Goal: Transaction & Acquisition: Download file/media

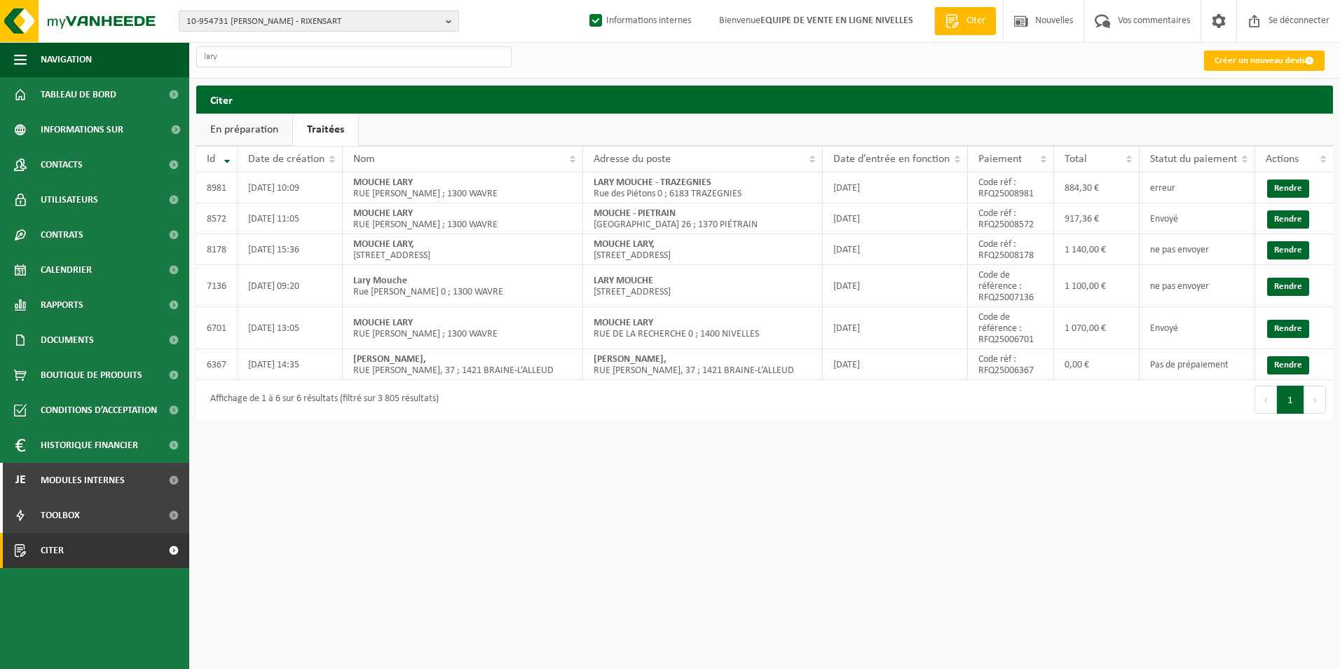
click at [264, 18] on span "10-954731 TRISTAN M MENUISERIE - RIXENSART" at bounding box center [313, 21] width 254 height 21
type input "luc srl"
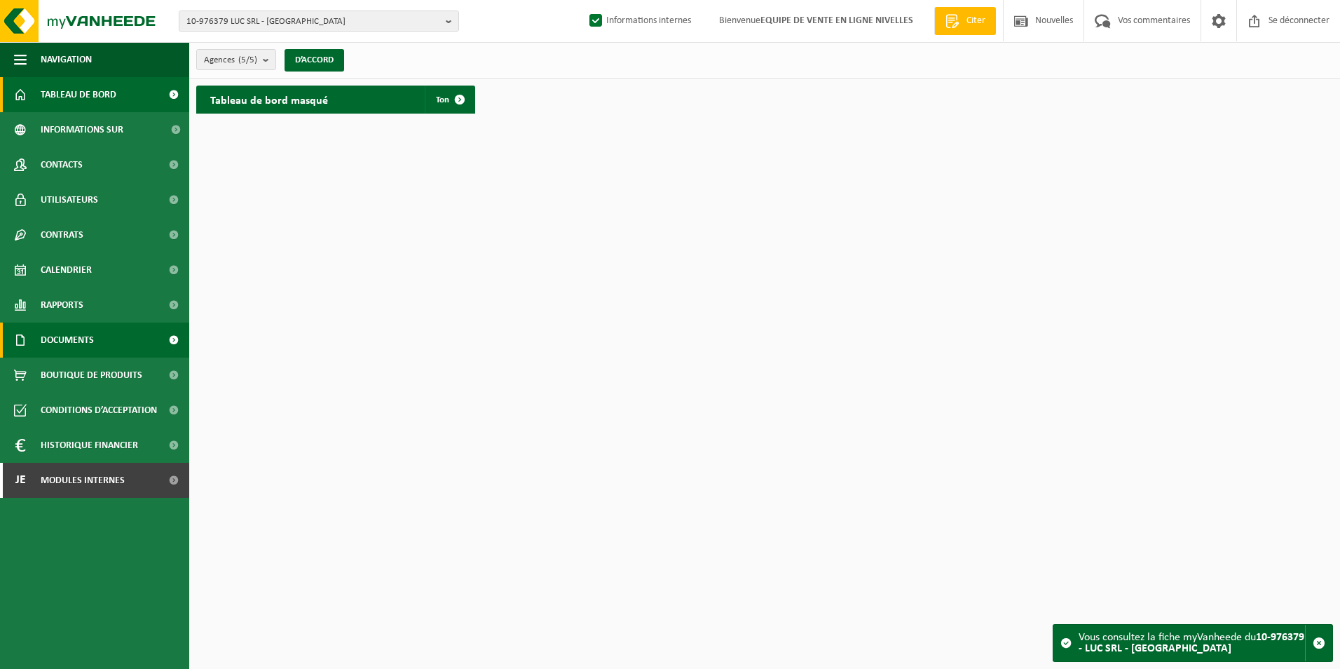
click at [43, 336] on span "Documents" at bounding box center [67, 339] width 53 height 35
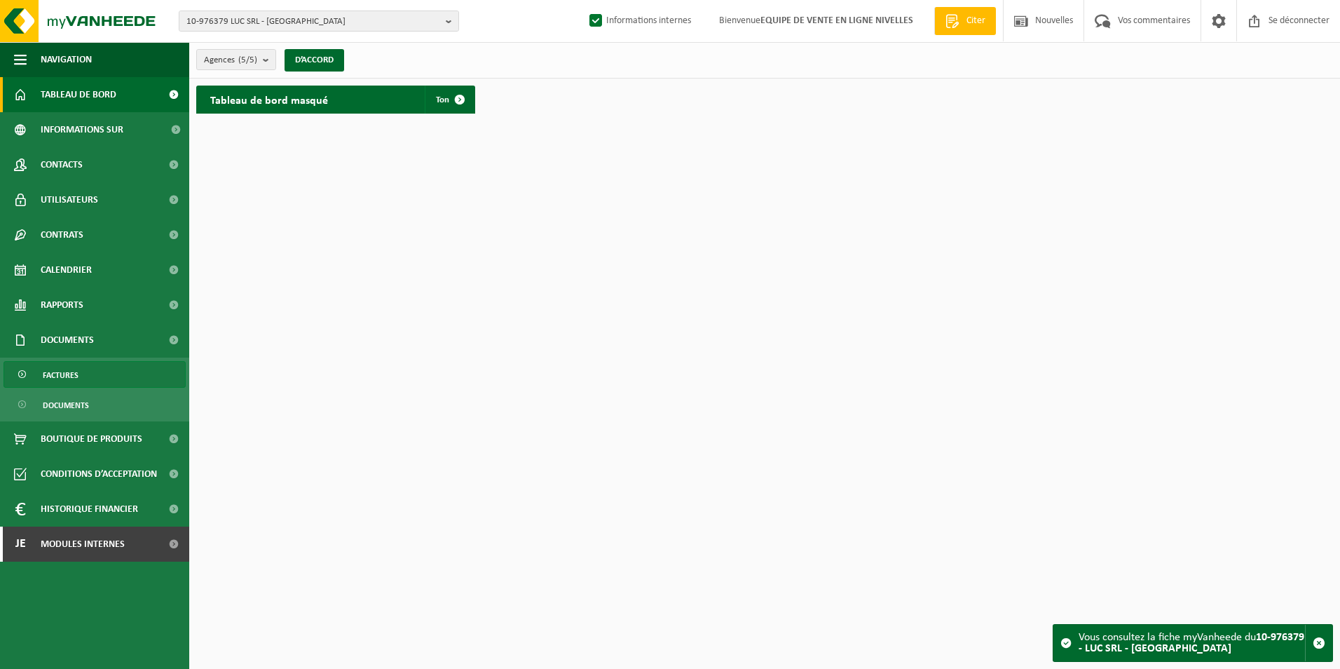
click at [39, 374] on link "Factures" at bounding box center [95, 374] width 182 height 27
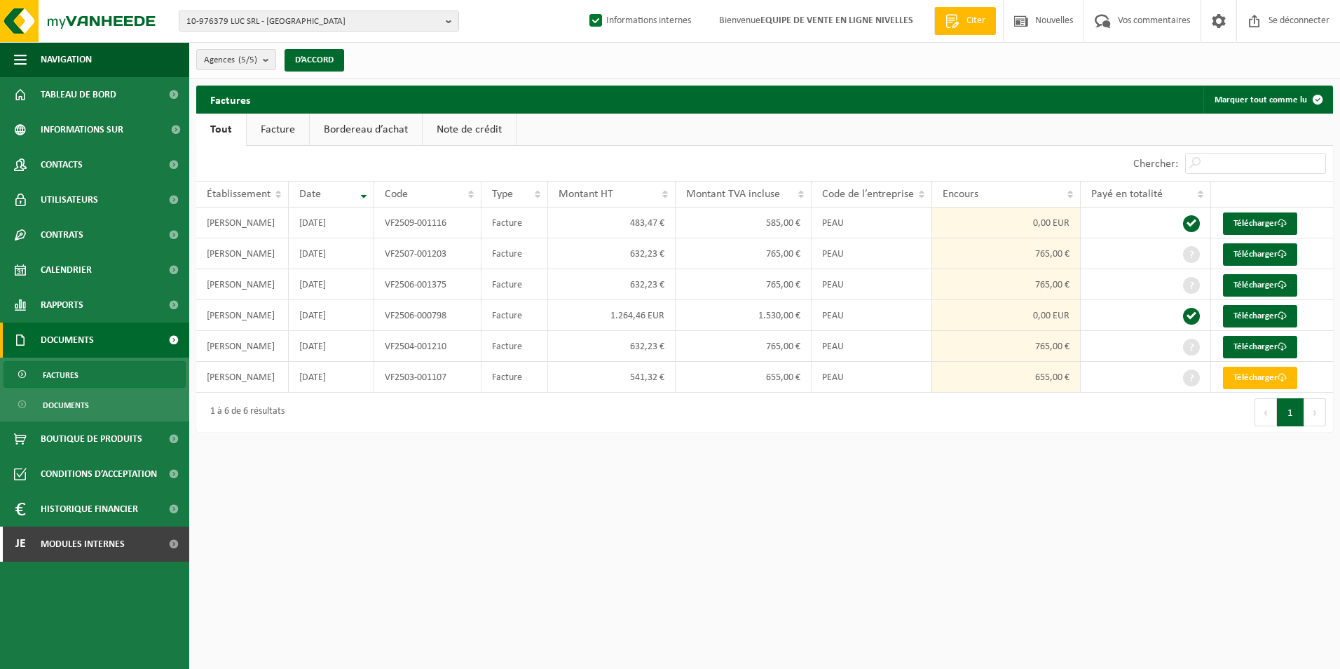
click at [273, 125] on link "Facture" at bounding box center [278, 130] width 62 height 32
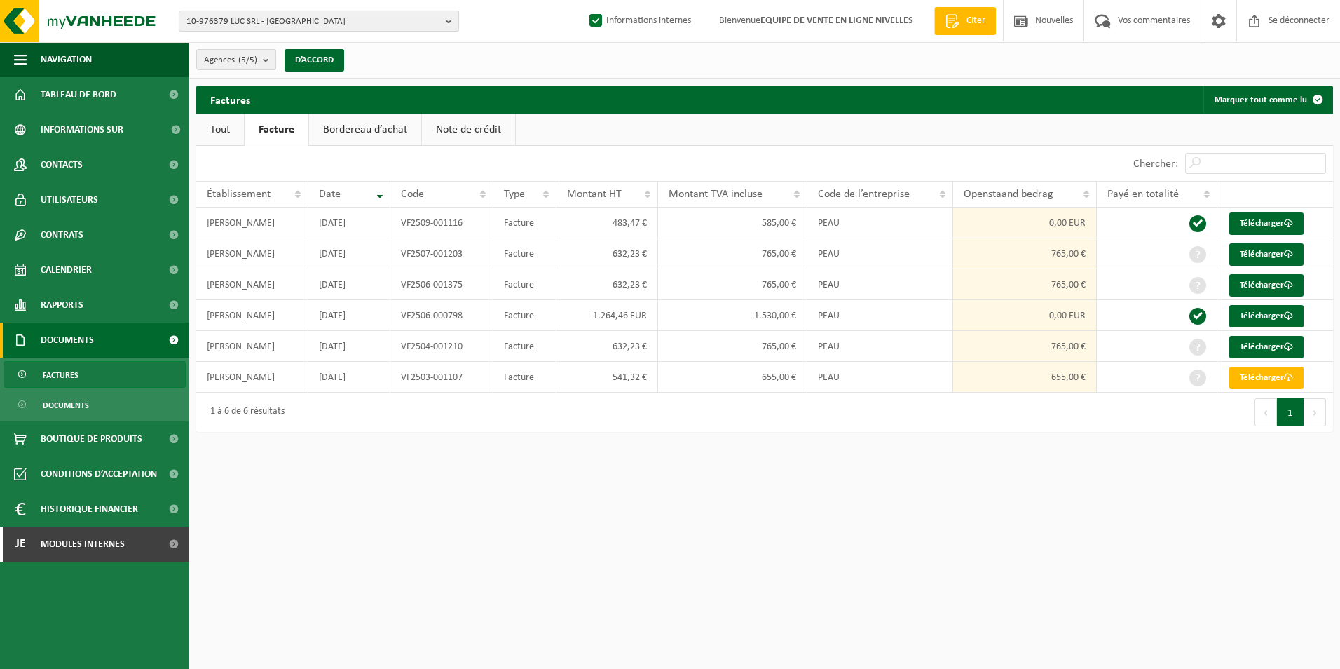
click at [330, 24] on span "10-976379 LUC SRL - [GEOGRAPHIC_DATA]" at bounding box center [313, 21] width 254 height 21
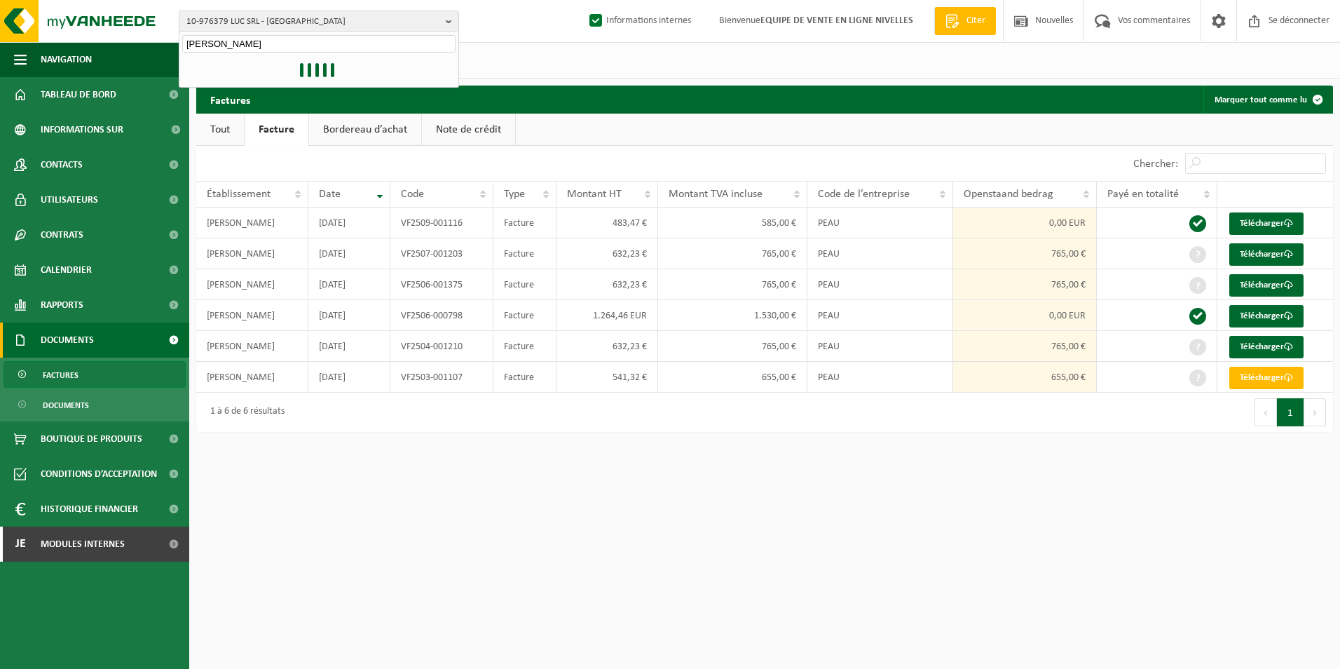
type input "luc srl"
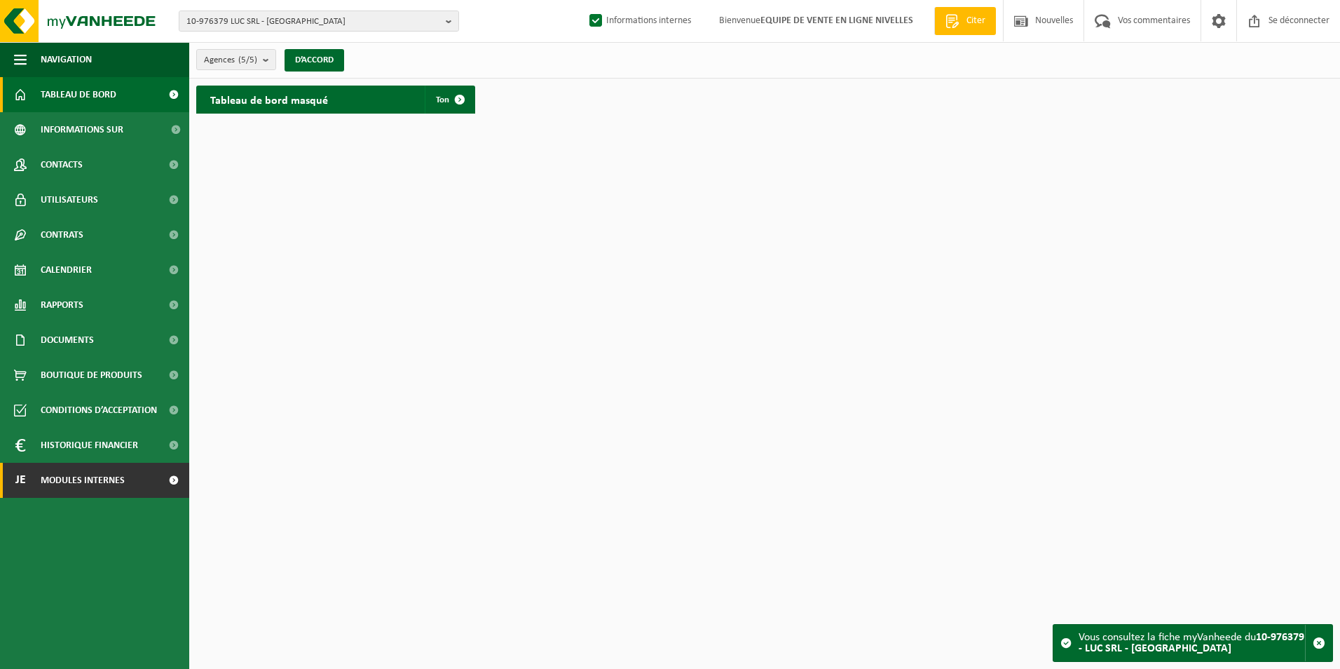
click at [54, 483] on span "Modules internes" at bounding box center [83, 480] width 84 height 35
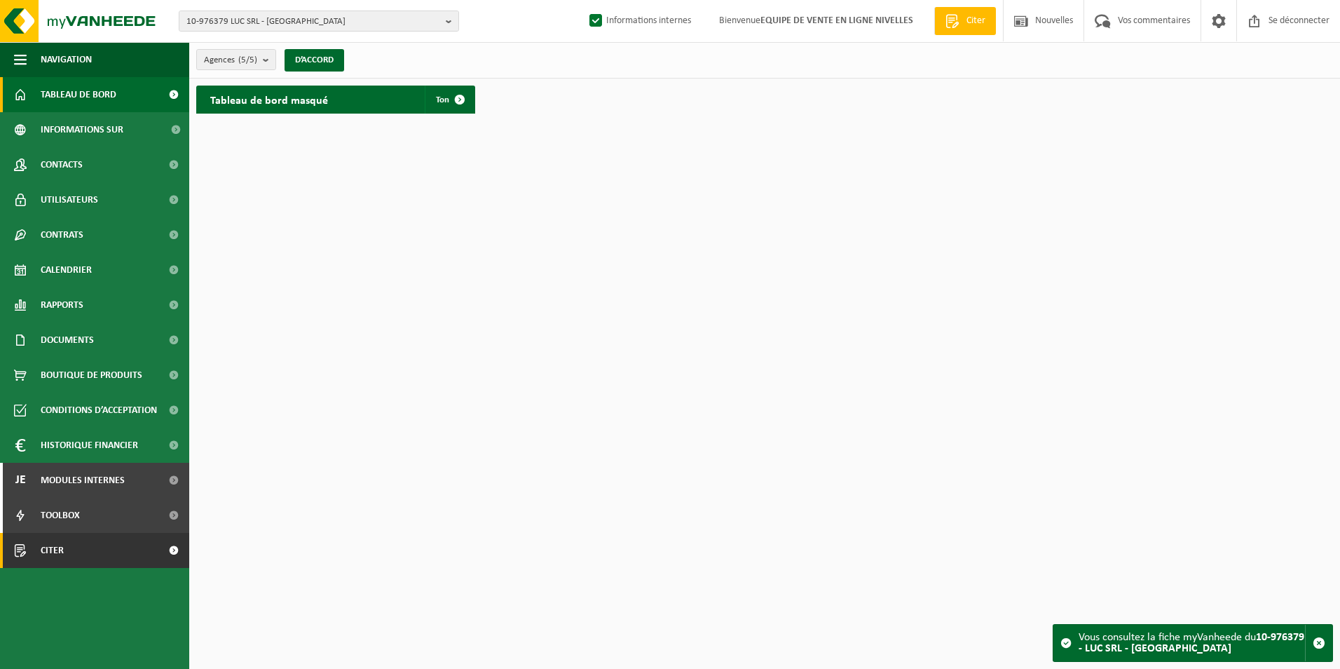
click at [41, 551] on span "Citer" at bounding box center [52, 550] width 23 height 35
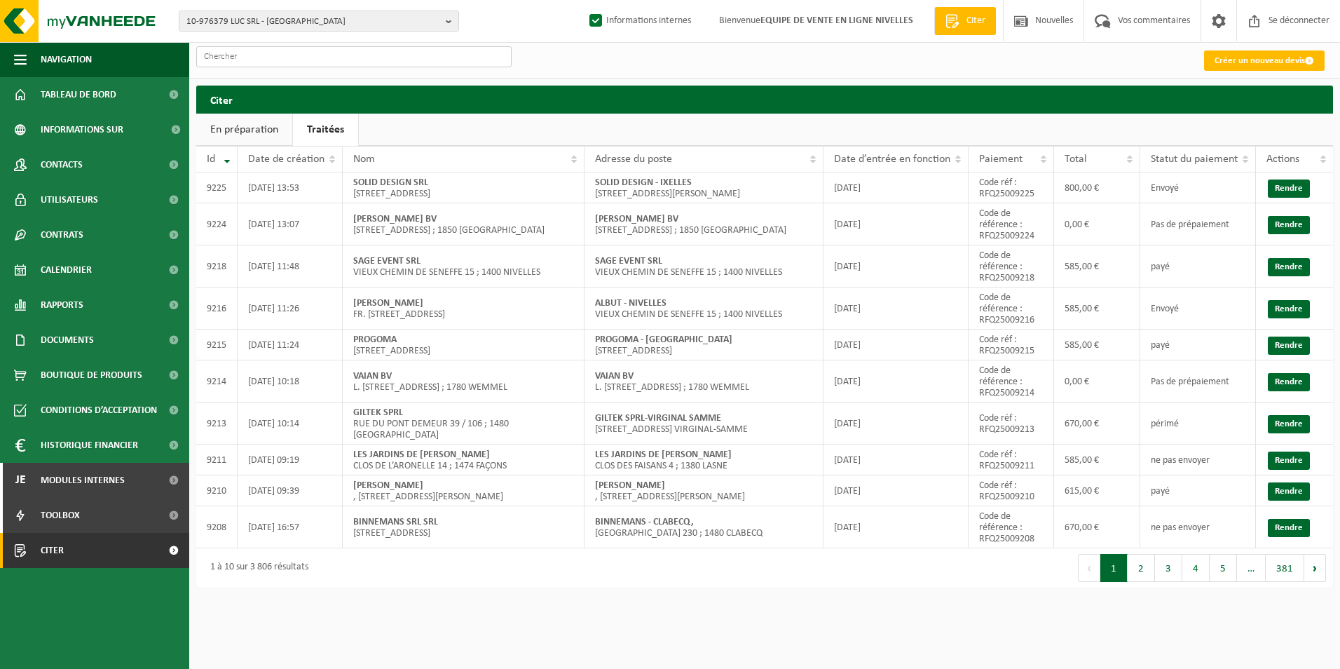
click at [341, 52] on input "text" at bounding box center [353, 56] width 315 height 21
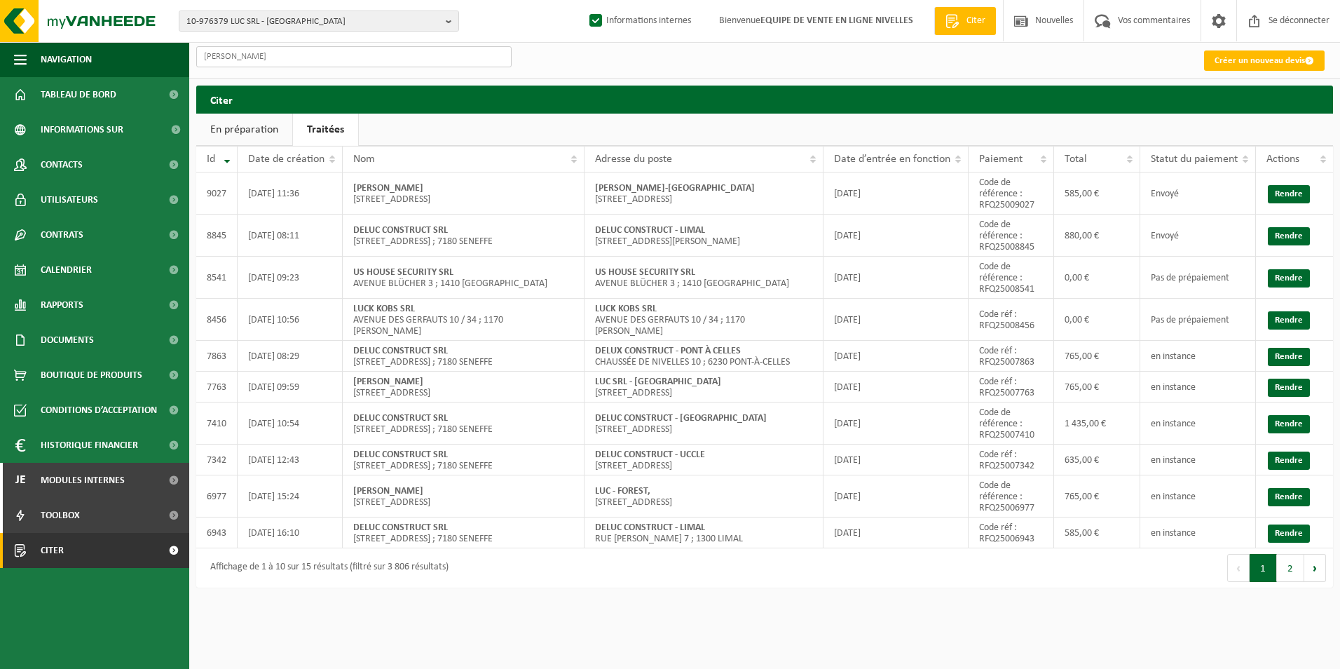
type input "luc srl"
click at [1288, 196] on link "Rendre" at bounding box center [1289, 194] width 42 height 18
click at [224, 20] on span "10-976379 LUC SRL - [GEOGRAPHIC_DATA]" at bounding box center [313, 21] width 254 height 21
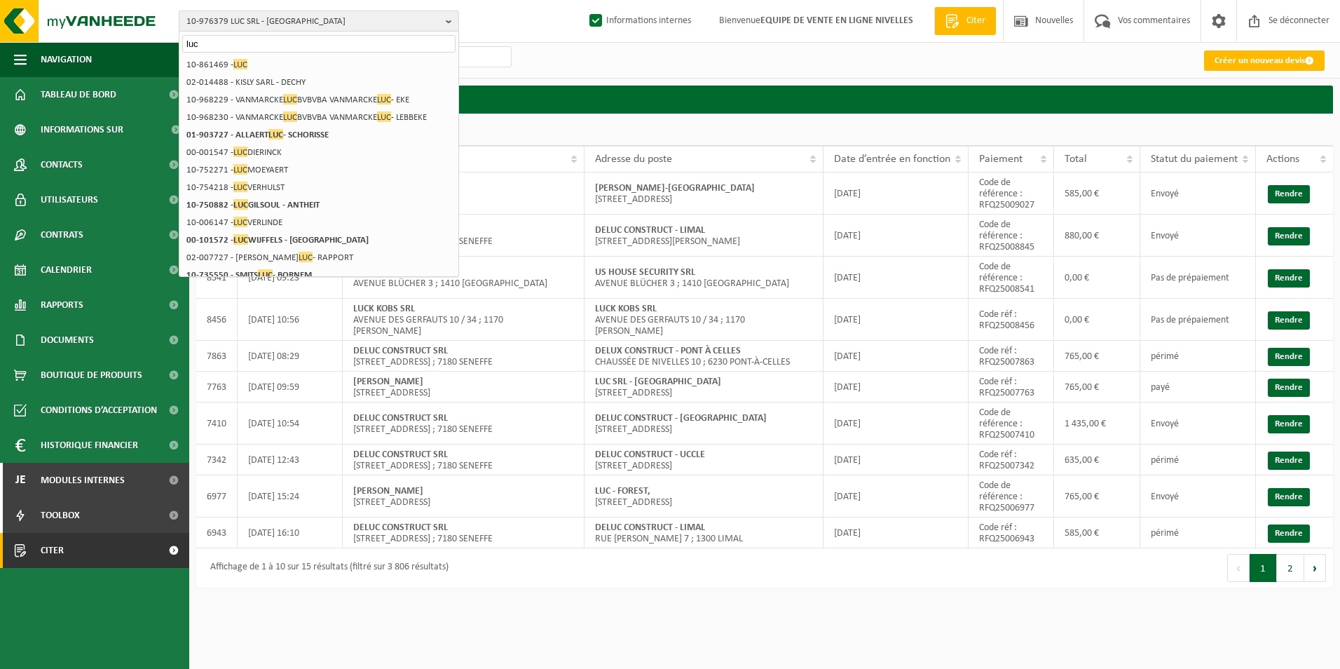
click at [247, 47] on input "luc" at bounding box center [318, 44] width 273 height 18
click at [237, 40] on input "luc" at bounding box center [318, 44] width 273 height 18
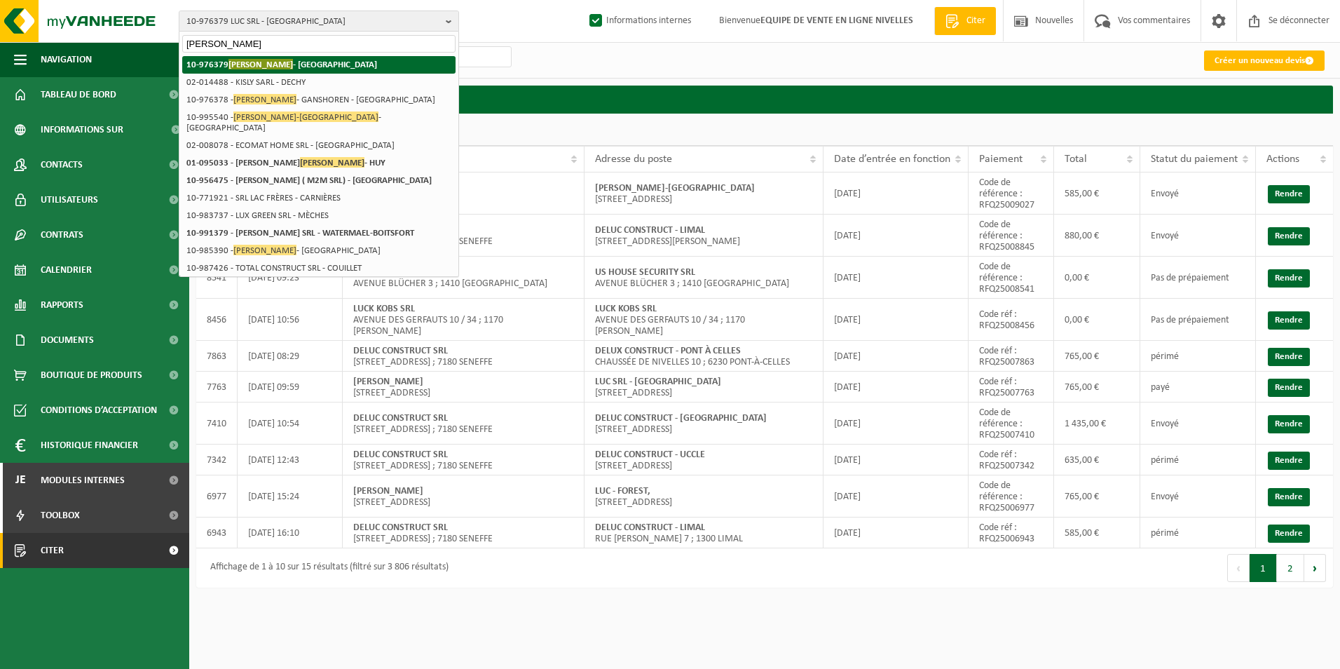
click at [245, 64] on span "[PERSON_NAME]" at bounding box center [261, 64] width 64 height 11
click at [285, 62] on strong "10-976379 LUC SRL - SAINT-GILLES" at bounding box center [281, 64] width 191 height 11
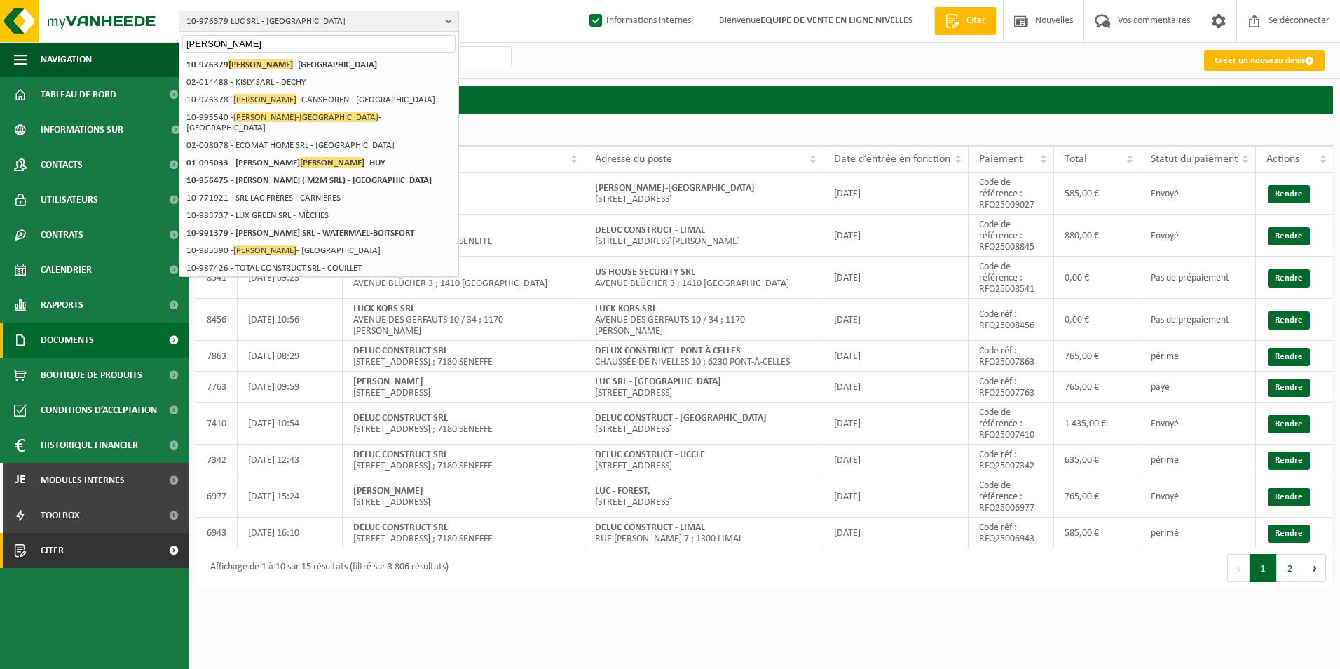
click at [78, 334] on span "Documents" at bounding box center [67, 339] width 53 height 35
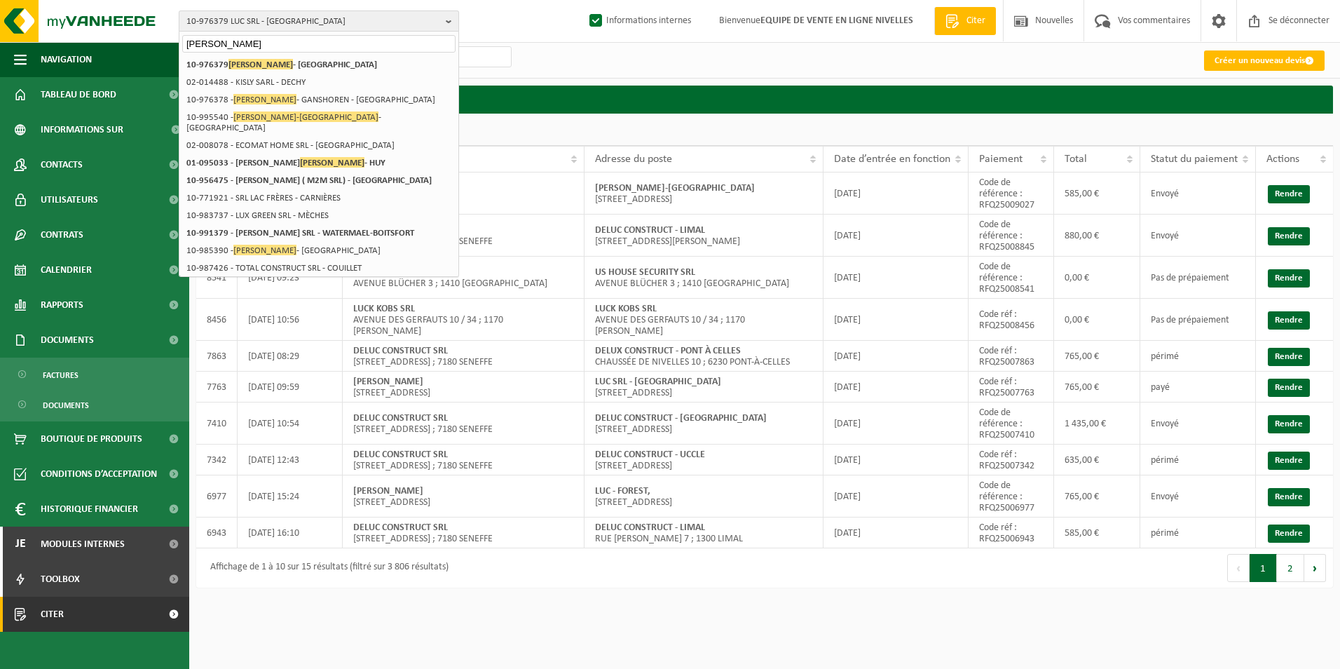
click at [308, 23] on span "10-976379 LUC SRL - [GEOGRAPHIC_DATA]" at bounding box center [313, 21] width 254 height 21
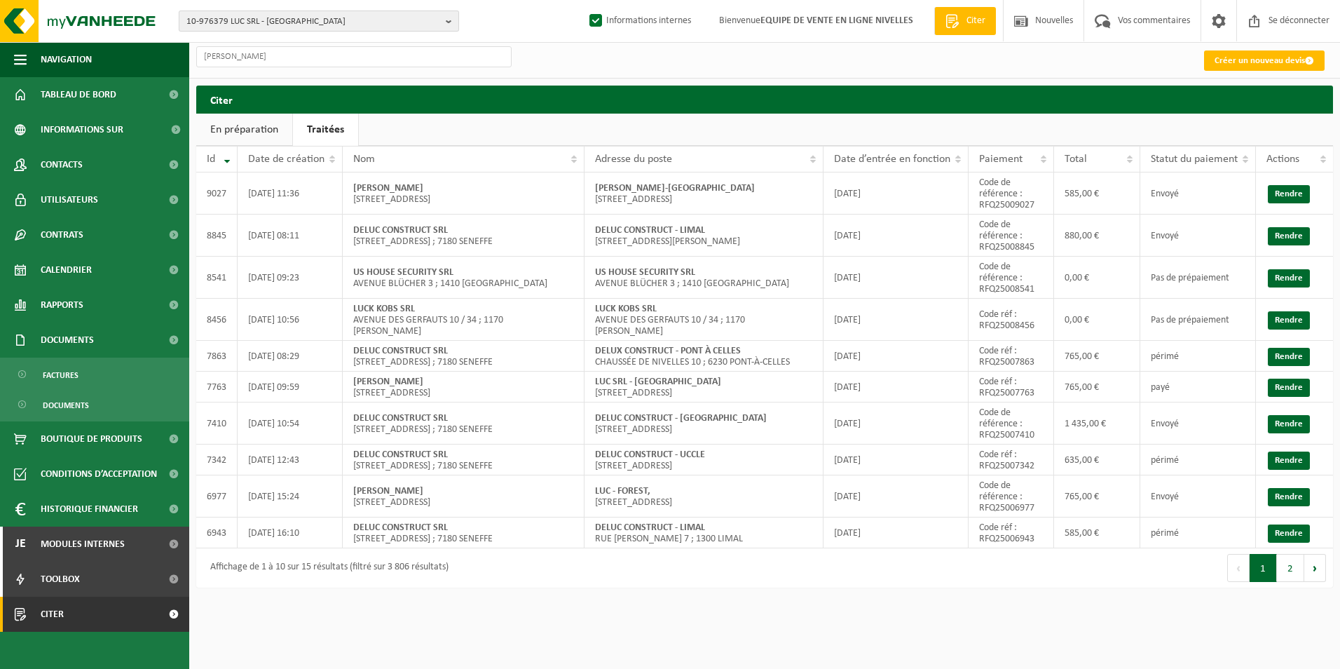
click at [308, 20] on span "10-976379 LUC SRL - [GEOGRAPHIC_DATA]" at bounding box center [313, 21] width 254 height 21
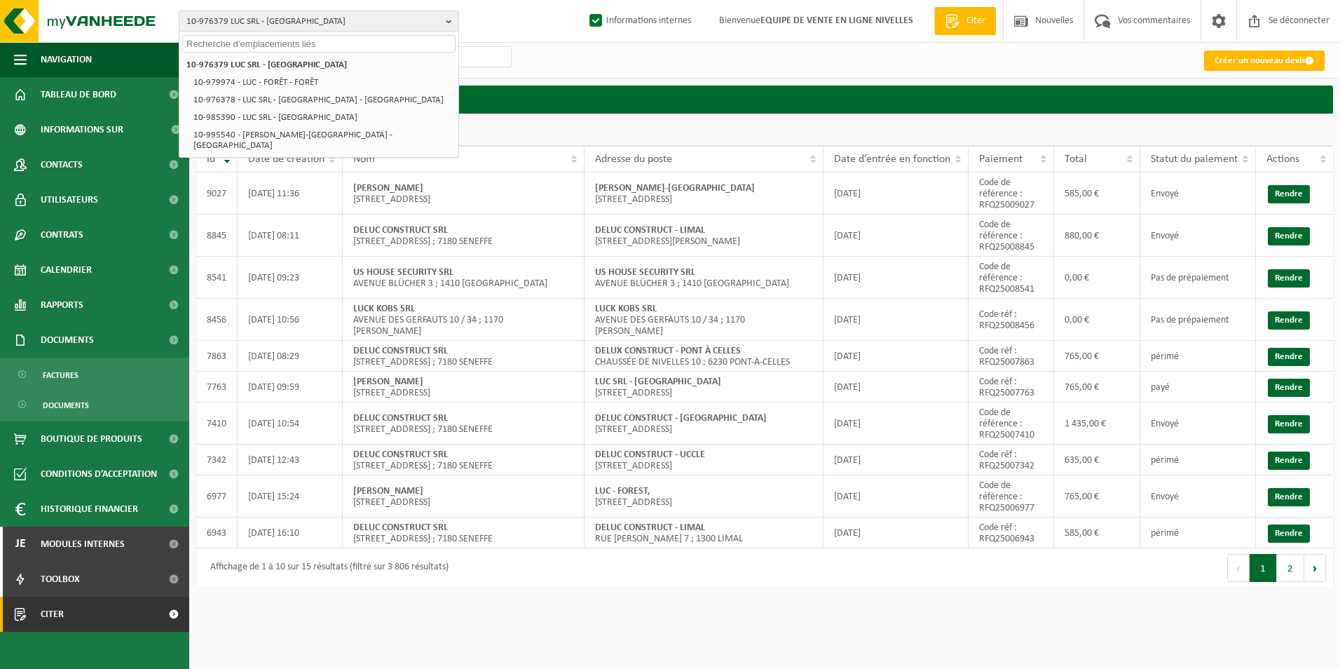
click at [287, 41] on input "text" at bounding box center [318, 44] width 273 height 18
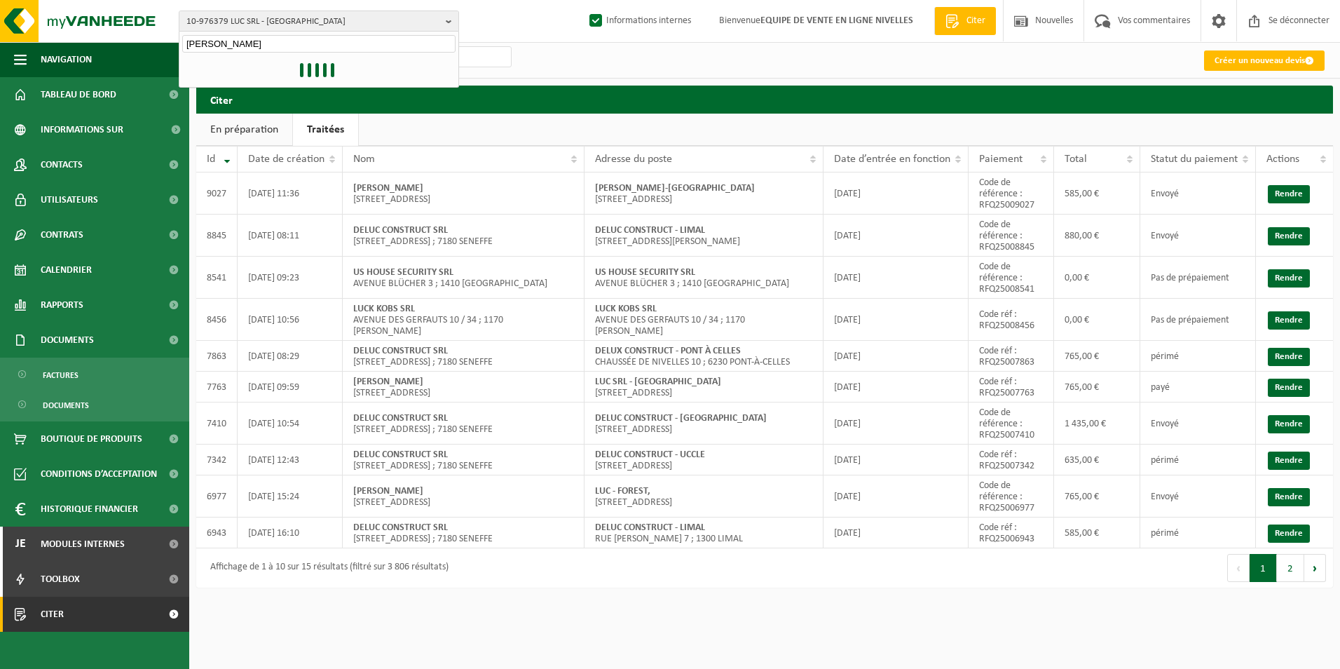
type input "luc srl"
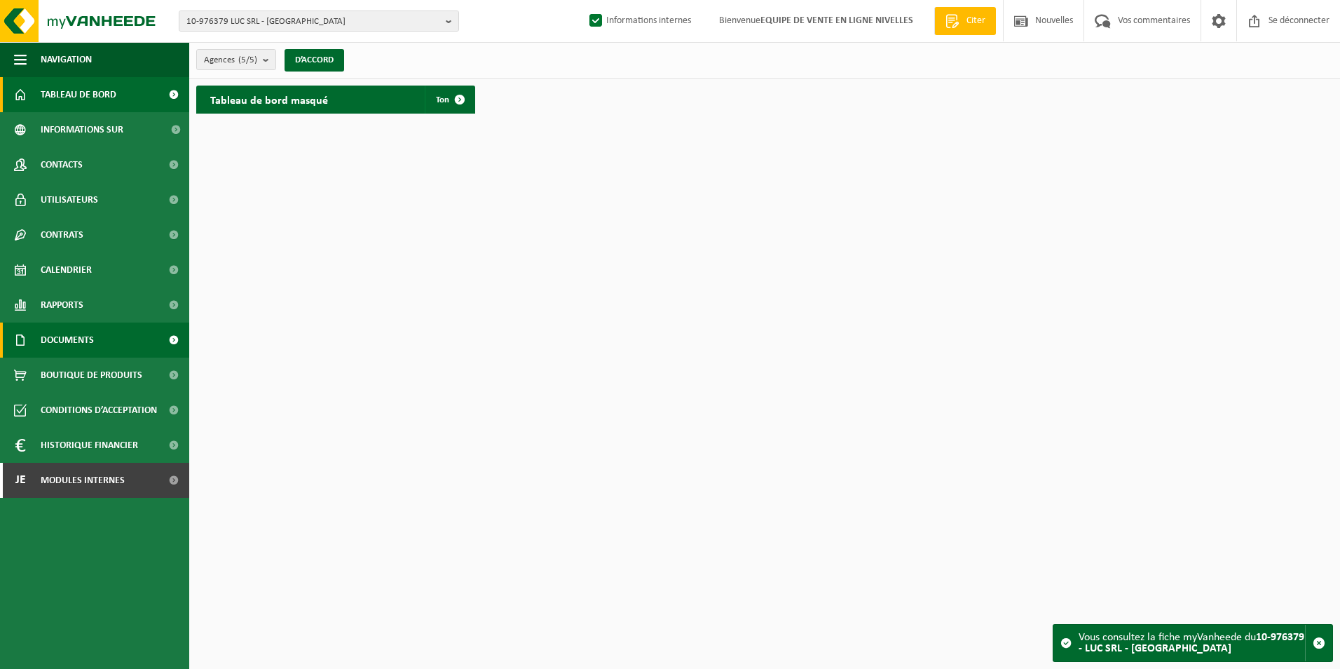
click at [59, 337] on span "Documents" at bounding box center [67, 339] width 53 height 35
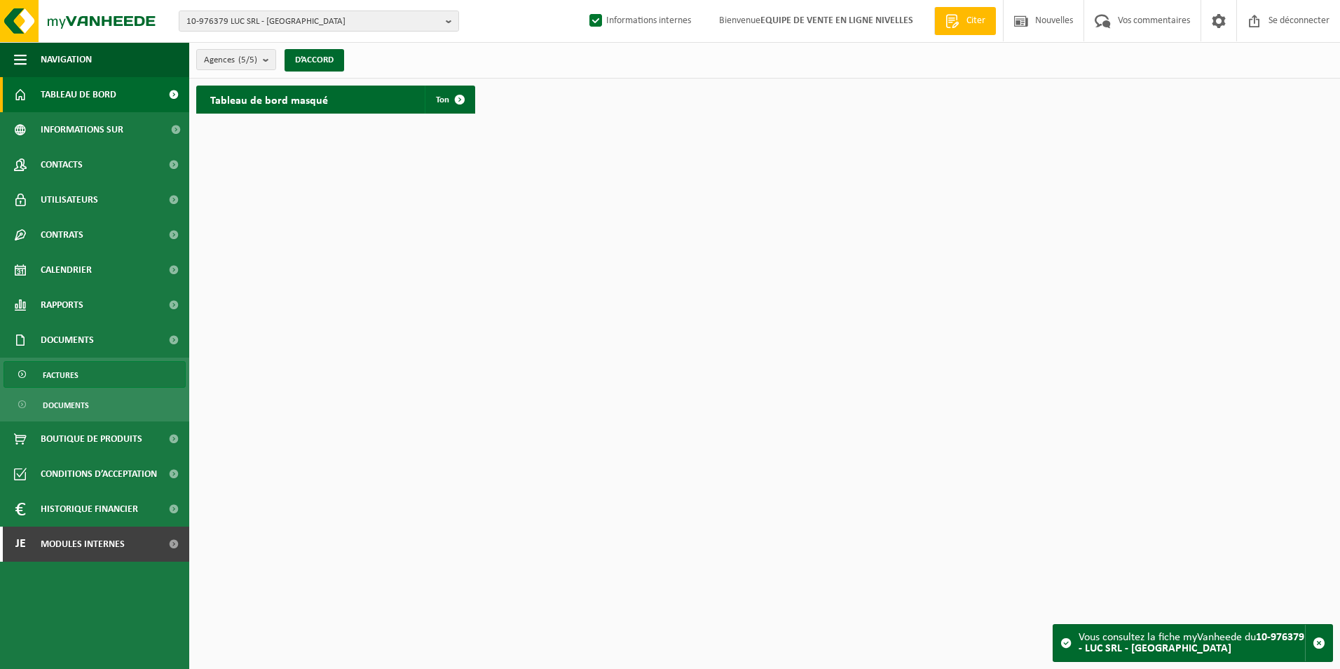
click at [62, 379] on span "Factures" at bounding box center [61, 375] width 36 height 27
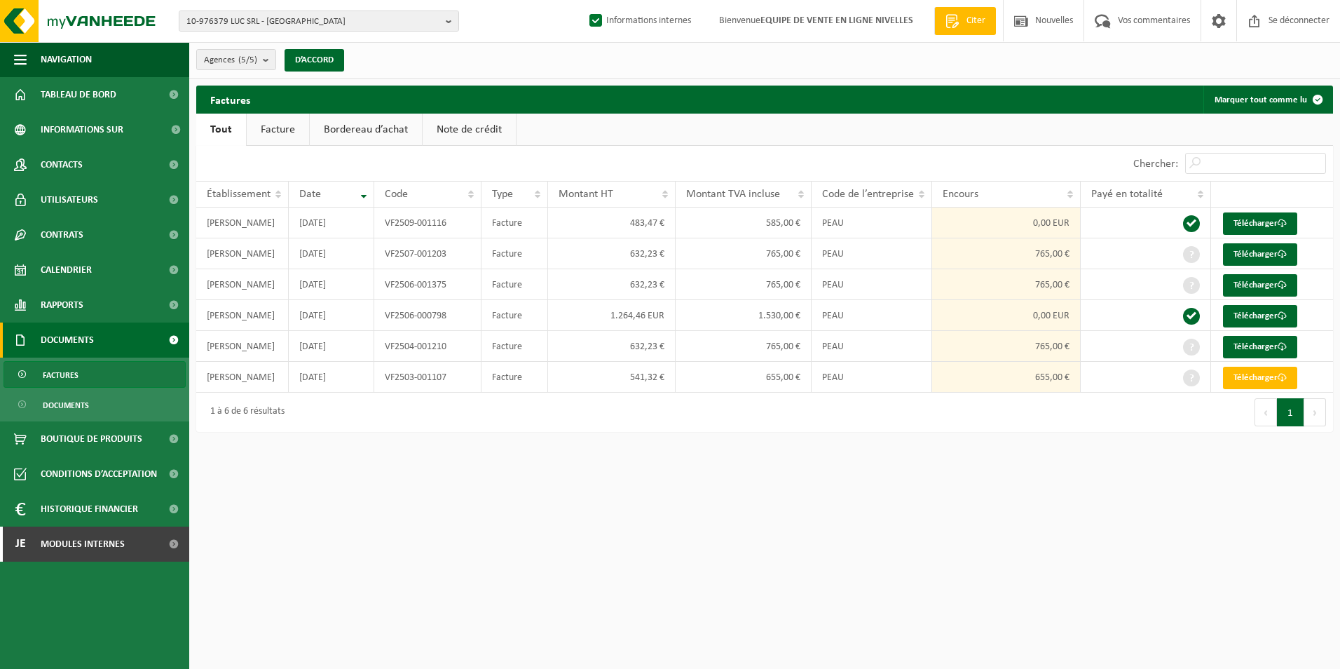
click at [273, 132] on link "Facture" at bounding box center [278, 130] width 62 height 32
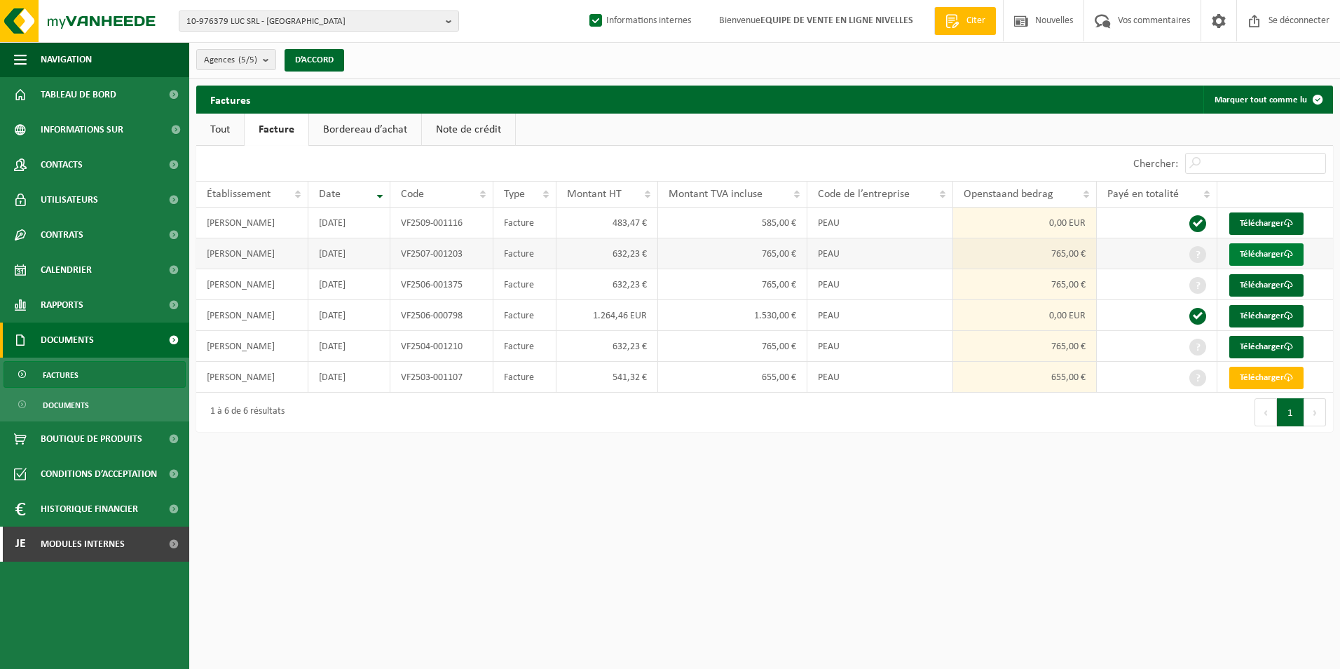
click at [1283, 252] on font "Télécharger" at bounding box center [1262, 254] width 44 height 9
click at [1275, 280] on font "Télécharger" at bounding box center [1262, 284] width 44 height 9
click at [1216, 533] on html "10-976379 LUC SRL - [GEOGRAPHIC_DATA] 10-976379 - LUC SRL - [GEOGRAPHIC_DATA] 1…" at bounding box center [670, 334] width 1340 height 669
click at [1276, 350] on font "Télécharger" at bounding box center [1262, 346] width 44 height 9
click at [1293, 374] on span at bounding box center [1288, 377] width 9 height 9
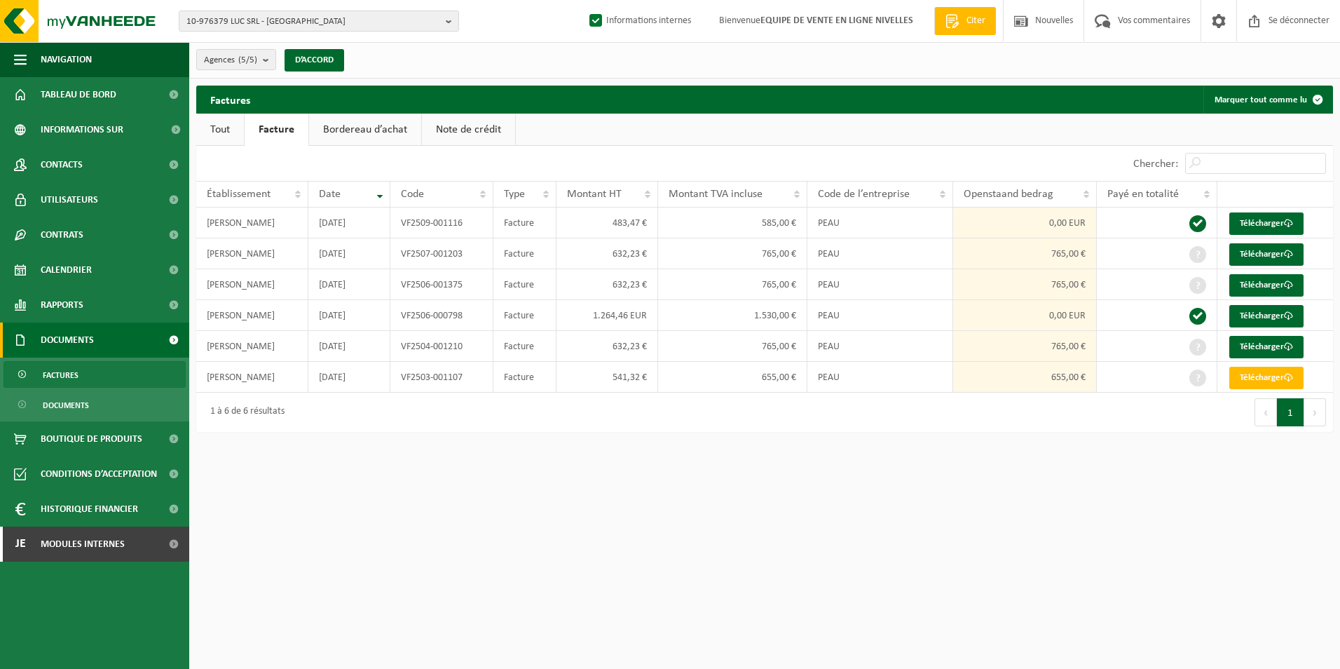
click at [1119, 532] on html "10-976379 LUC SRL - [GEOGRAPHIC_DATA] 10-976379 - LUC SRL - [GEOGRAPHIC_DATA] 1…" at bounding box center [670, 334] width 1340 height 669
